Goal: Task Accomplishment & Management: Manage account settings

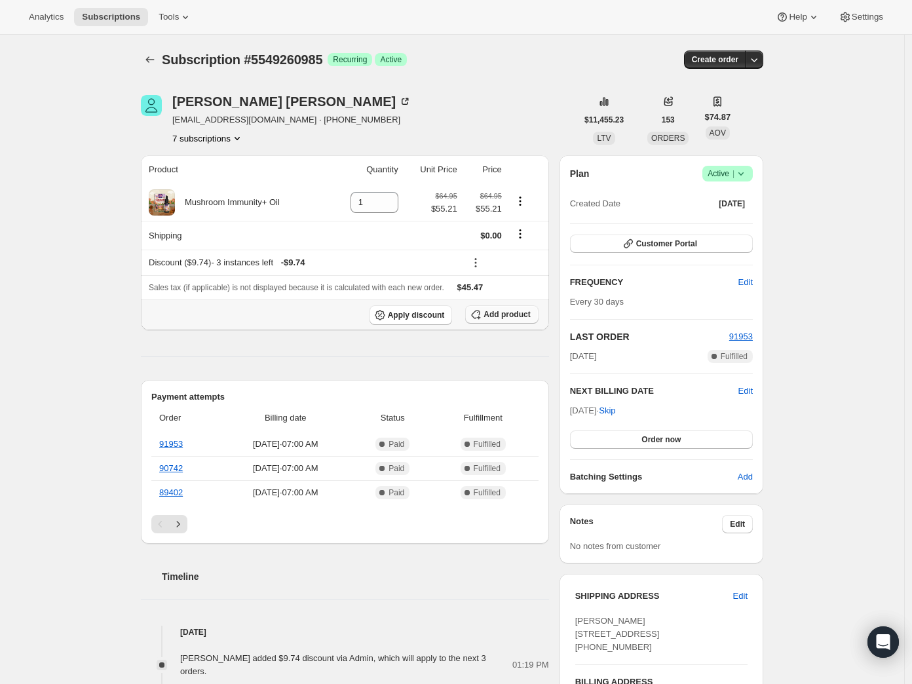
click at [496, 319] on span "Add product" at bounding box center [506, 314] width 46 height 10
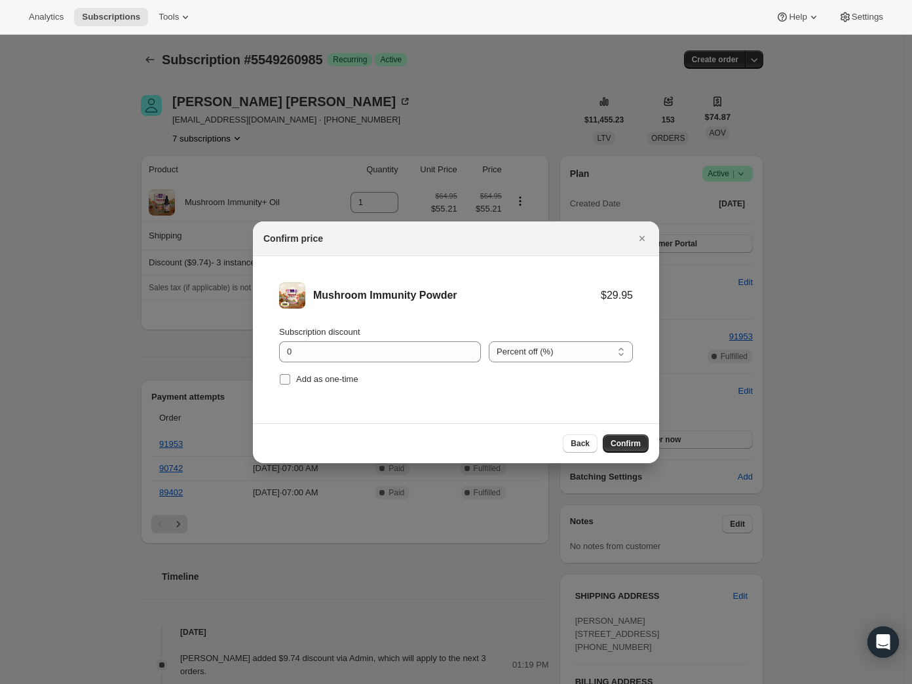
click at [352, 380] on span "Add as one-time" at bounding box center [327, 379] width 62 height 10
click at [290, 380] on input "Add as one-time" at bounding box center [285, 379] width 10 height 10
checkbox input "true"
click at [411, 361] on input "0" at bounding box center [370, 351] width 182 height 21
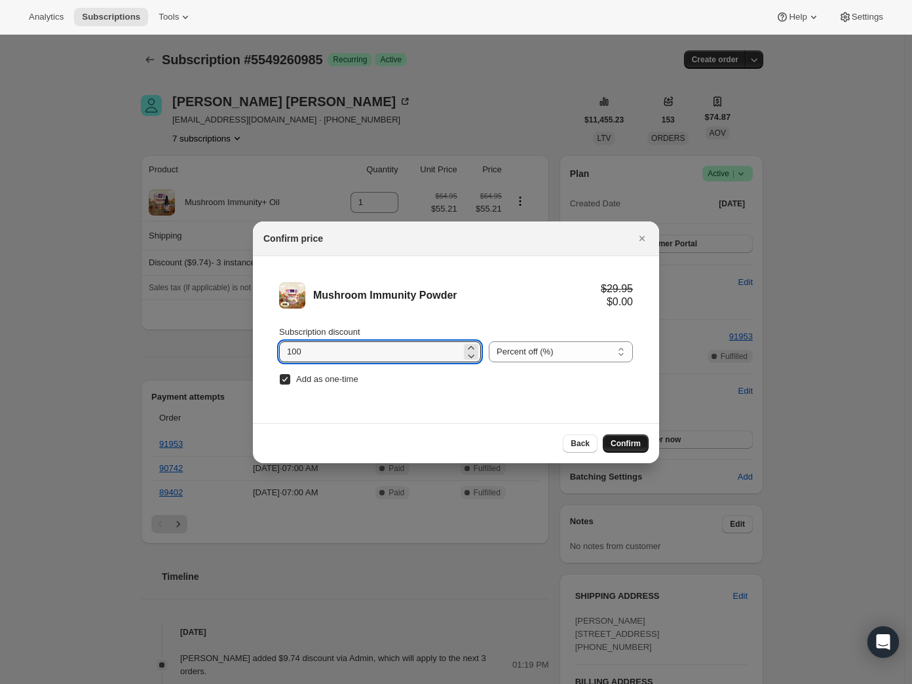
type input "100"
click at [635, 443] on span "Confirm" at bounding box center [625, 443] width 30 height 10
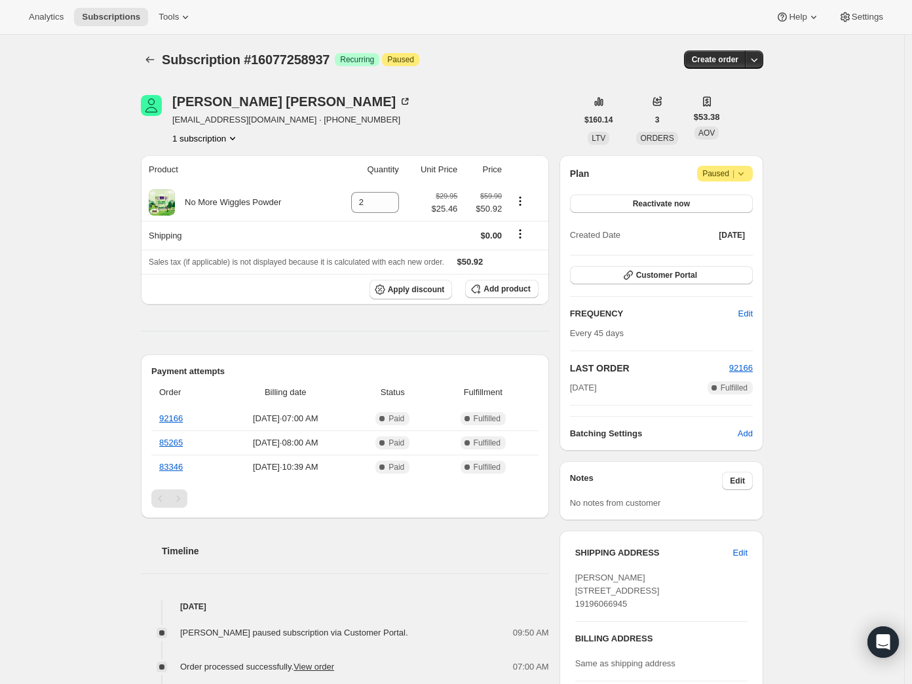
click at [747, 172] on icon at bounding box center [740, 173] width 13 height 13
click at [822, 166] on div "Subscription #16077258937. This page is ready Subscription #16077258937 Success…" at bounding box center [452, 607] width 904 height 1145
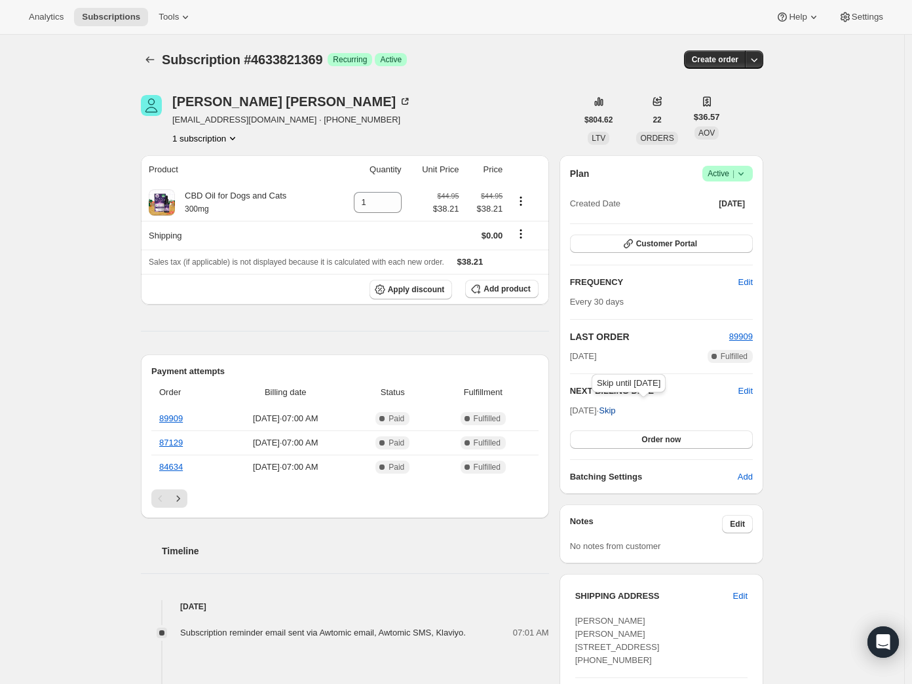
click at [615, 413] on span "Skip" at bounding box center [607, 410] width 16 height 13
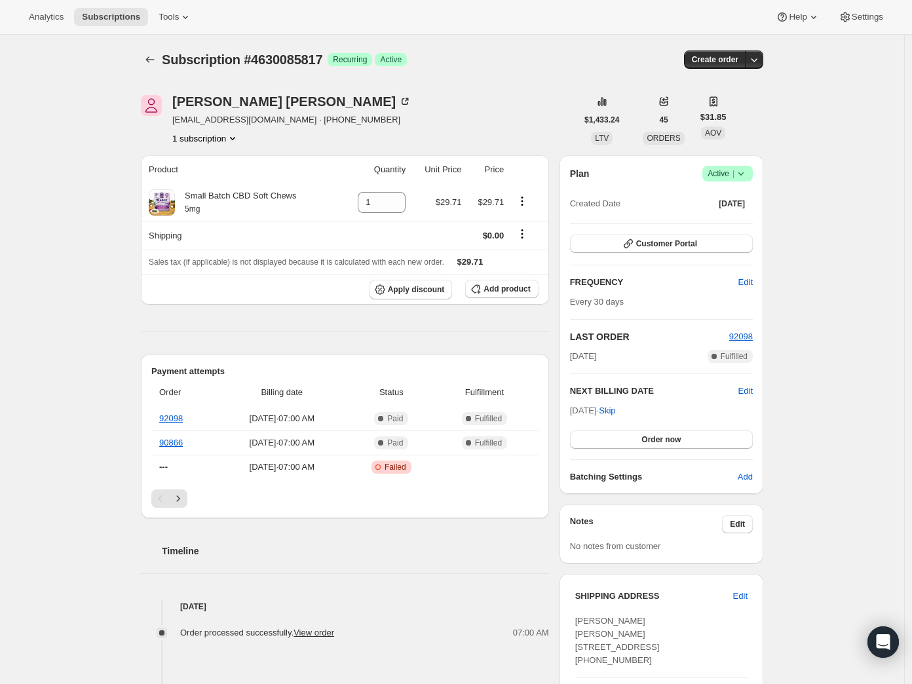
click at [744, 170] on icon at bounding box center [740, 173] width 13 height 13
click at [756, 224] on span "Cancel subscription" at bounding box center [726, 222] width 74 height 10
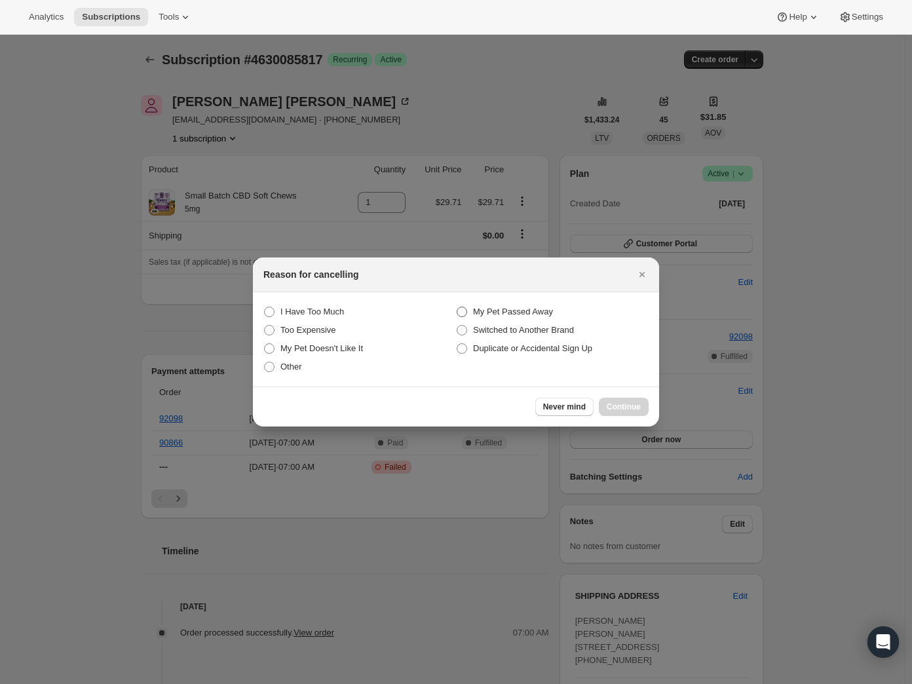
drag, startPoint x: 509, startPoint y: 306, endPoint x: 522, endPoint y: 313, distance: 14.4
click at [509, 307] on span "My Pet Passed Away" at bounding box center [513, 311] width 80 height 13
click at [457, 307] on Away "My Pet Passed Away" at bounding box center [456, 306] width 1 height 1
radio Away "true"
click at [625, 404] on span "Continue" at bounding box center [623, 406] width 34 height 10
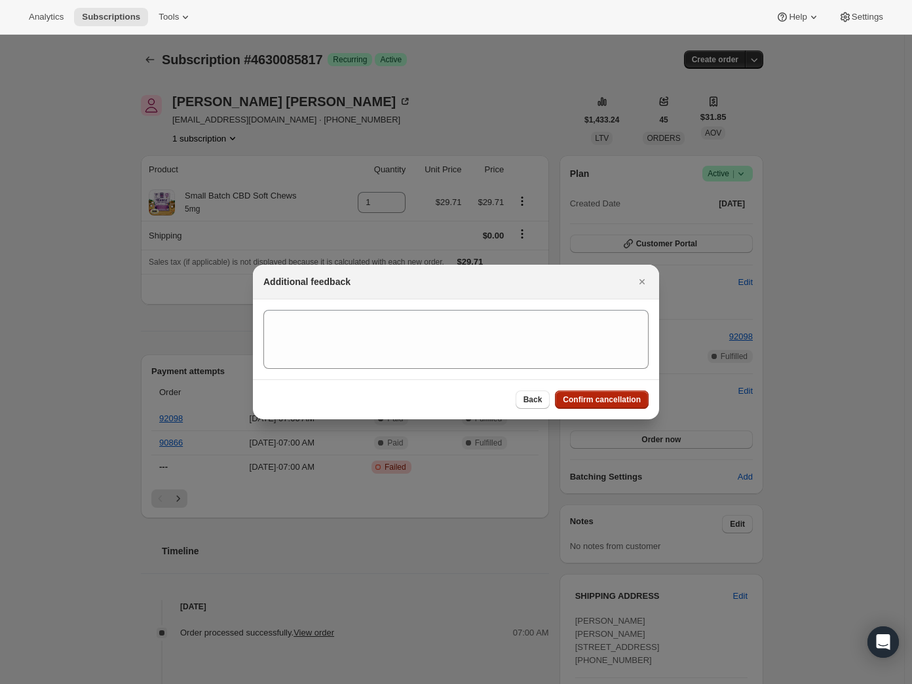
click at [591, 409] on div "Back Confirm cancellation" at bounding box center [456, 399] width 406 height 40
click at [595, 399] on span "Confirm cancellation" at bounding box center [601, 399] width 78 height 10
